Goal: Find specific fact: Find specific fact

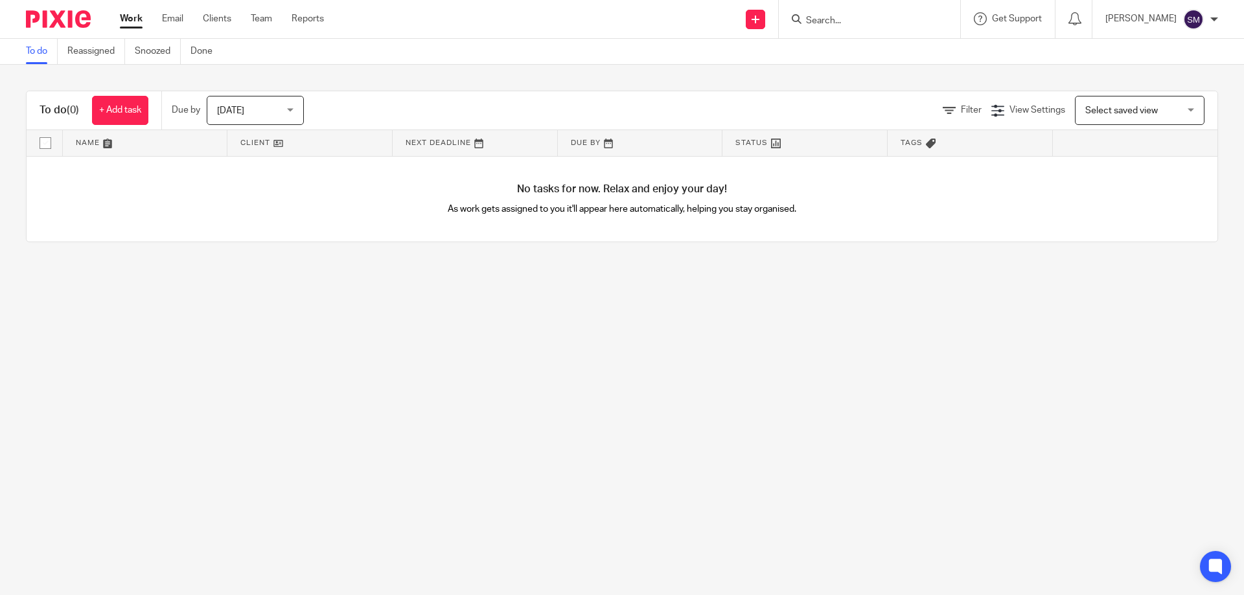
click at [845, 19] on input "Search" at bounding box center [863, 22] width 117 height 12
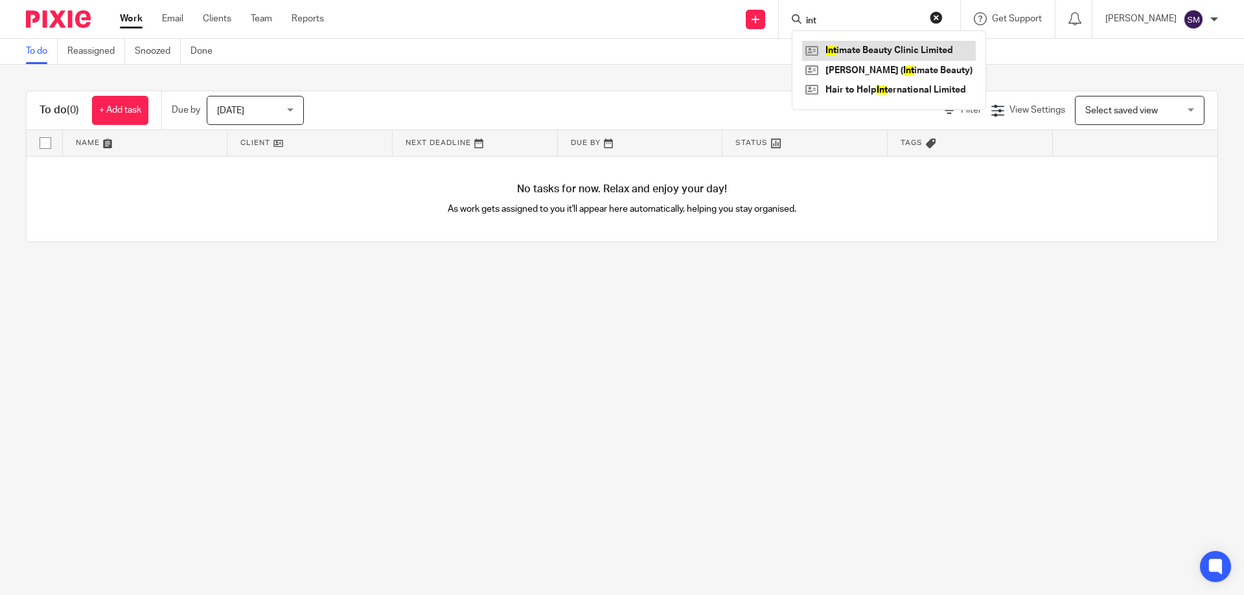
type input "int"
click at [868, 43] on link at bounding box center [889, 50] width 174 height 19
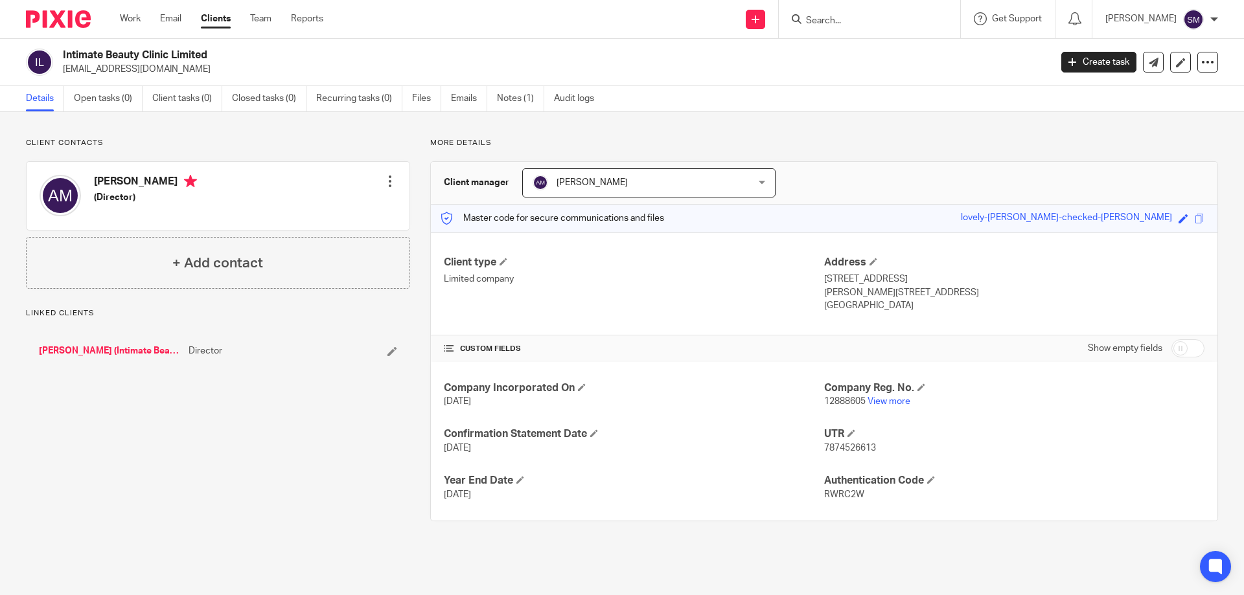
click at [845, 400] on span "12888605" at bounding box center [844, 401] width 41 height 9
copy p "12888605"
click at [825, 21] on input "Search" at bounding box center [863, 22] width 117 height 12
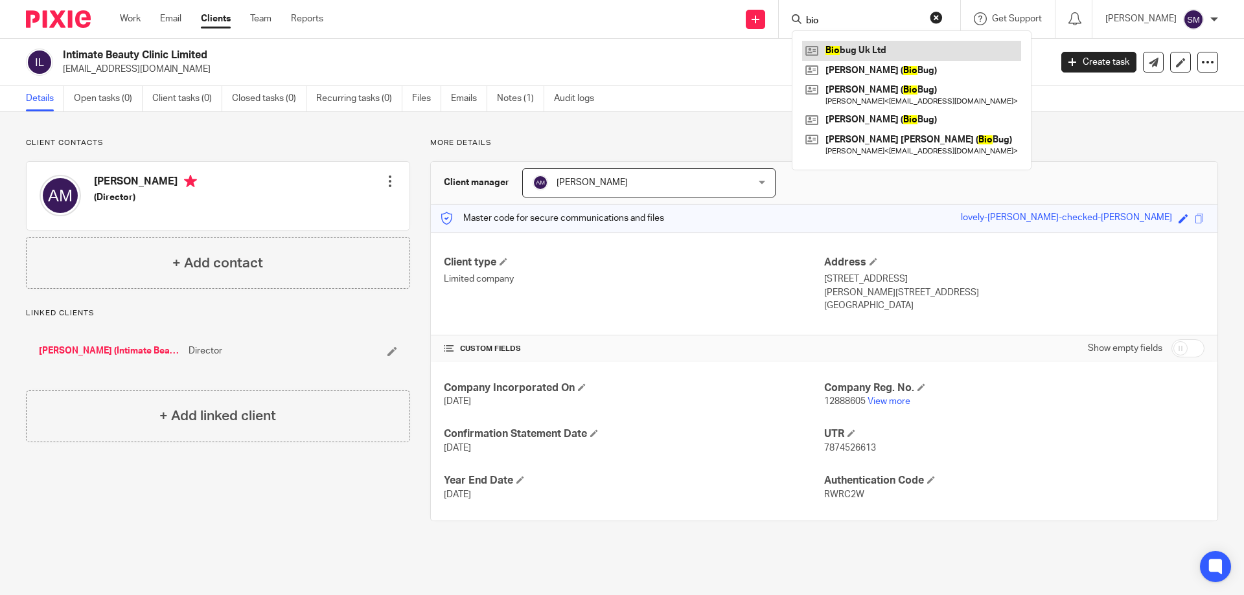
type input "bio"
click at [871, 57] on link at bounding box center [911, 50] width 219 height 19
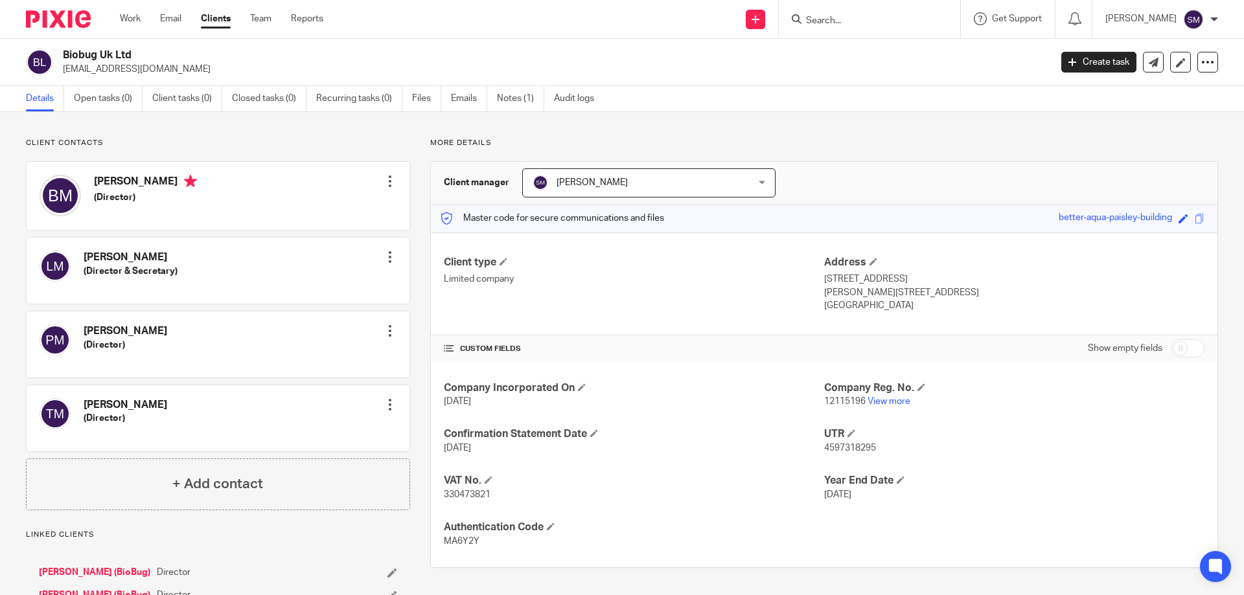
click at [854, 398] on span "12115196" at bounding box center [844, 401] width 41 height 9
click at [855, 397] on p "12115196 View more" at bounding box center [1014, 401] width 380 height 13
click at [851, 399] on span "12115196" at bounding box center [844, 401] width 41 height 9
copy p "12115196"
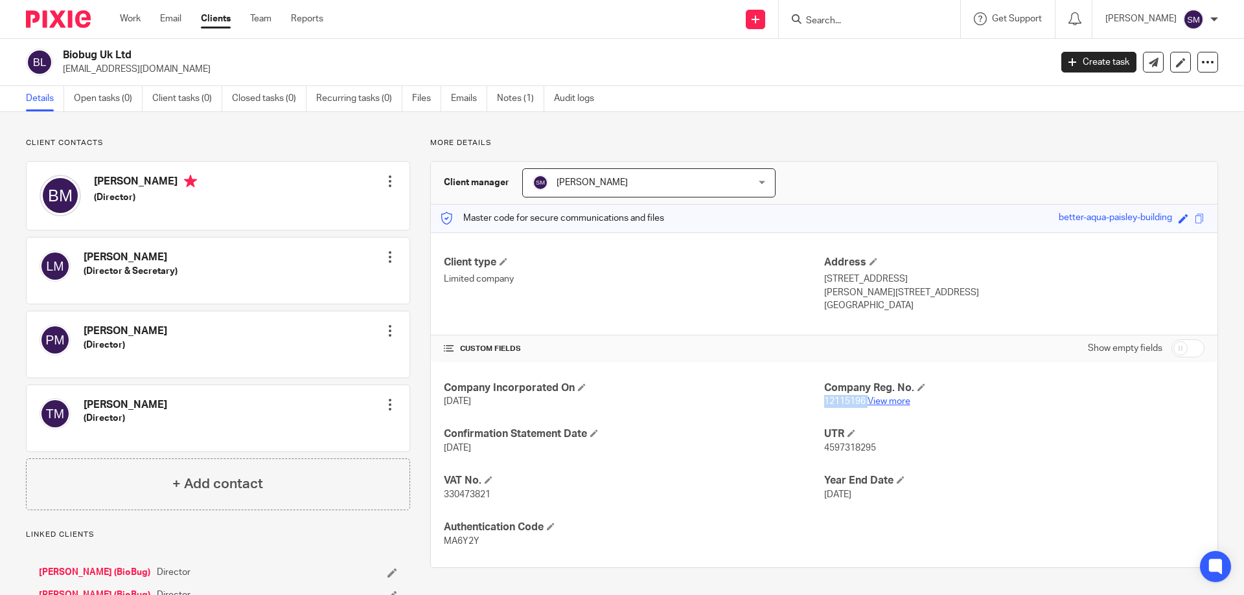
click at [881, 399] on link "View more" at bounding box center [889, 401] width 43 height 9
